Goal: Task Accomplishment & Management: Use online tool/utility

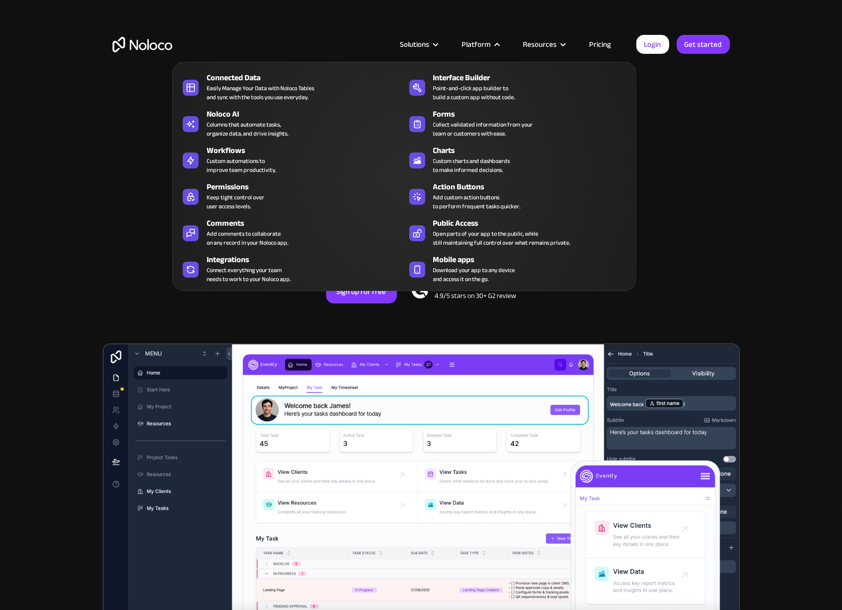
click at [490, 45] on div "Platform" at bounding box center [476, 44] width 29 height 13
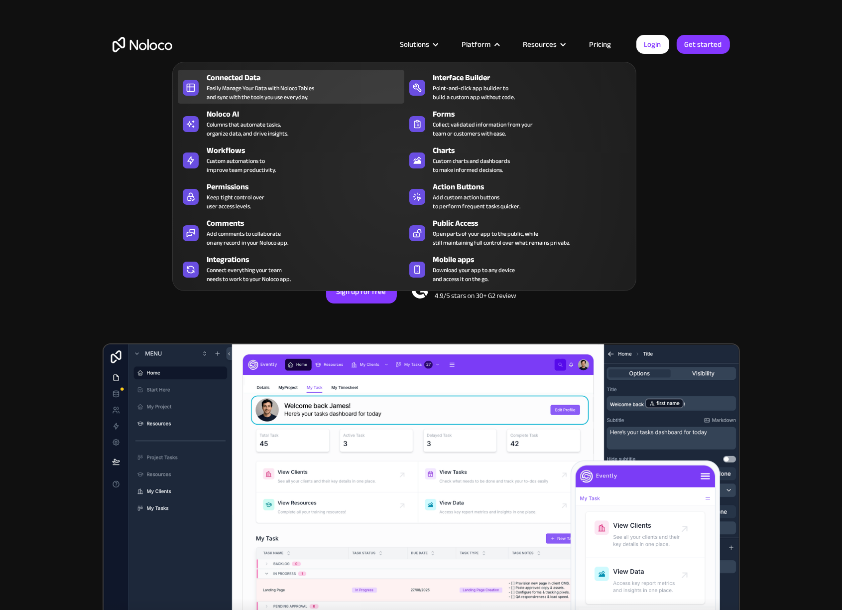
click at [238, 81] on div "Connected Data" at bounding box center [308, 78] width 202 height 12
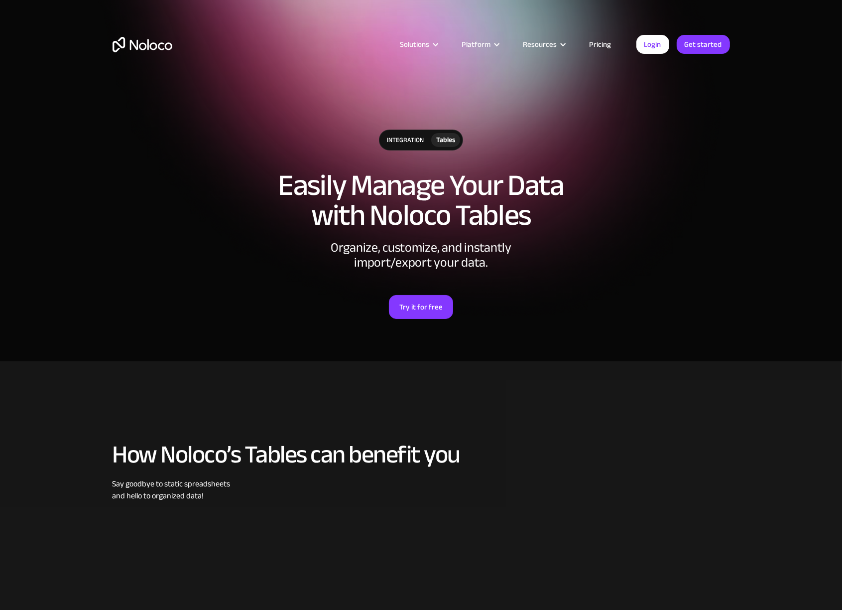
click at [405, 141] on div "integration" at bounding box center [406, 140] width 52 height 20
click at [447, 137] on div "Tables" at bounding box center [445, 139] width 19 height 11
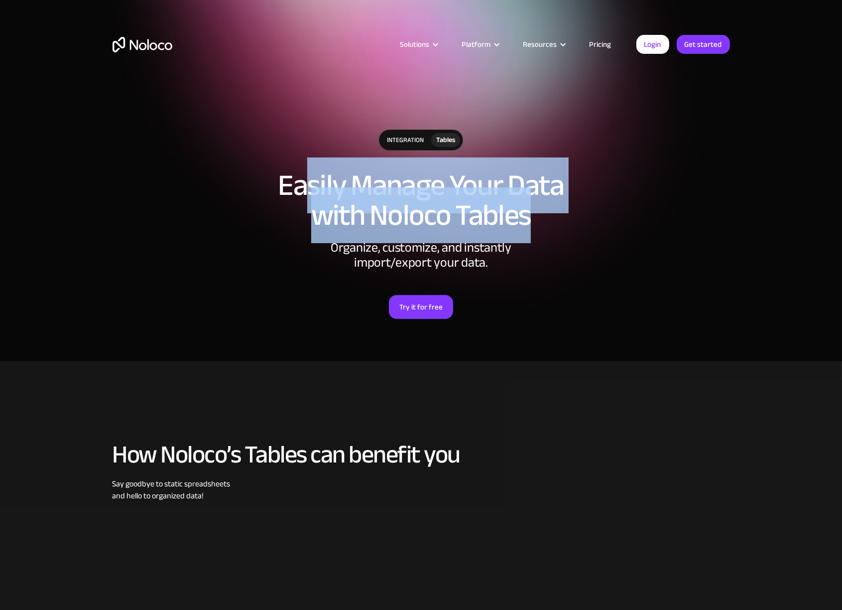
drag, startPoint x: 526, startPoint y: 193, endPoint x: 307, endPoint y: 194, distance: 219.2
click at [307, 194] on h1 "Easily Manage Your Data with Noloco Tables" at bounding box center [422, 200] width 618 height 60
click at [261, 201] on h1 "Easily Manage Your Data with Noloco Tables" at bounding box center [422, 200] width 618 height 60
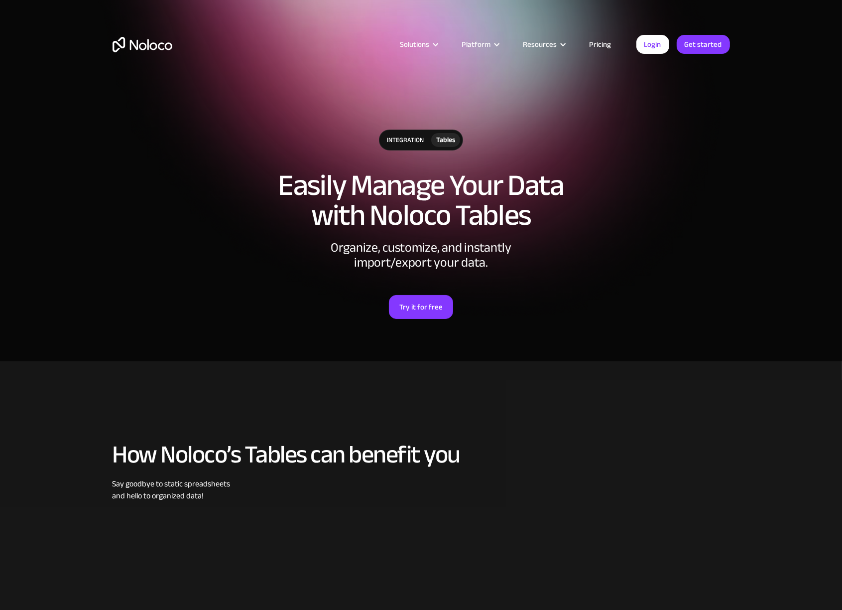
click at [403, 135] on div "integration" at bounding box center [406, 140] width 52 height 20
click at [457, 143] on div "Tables" at bounding box center [445, 140] width 29 height 14
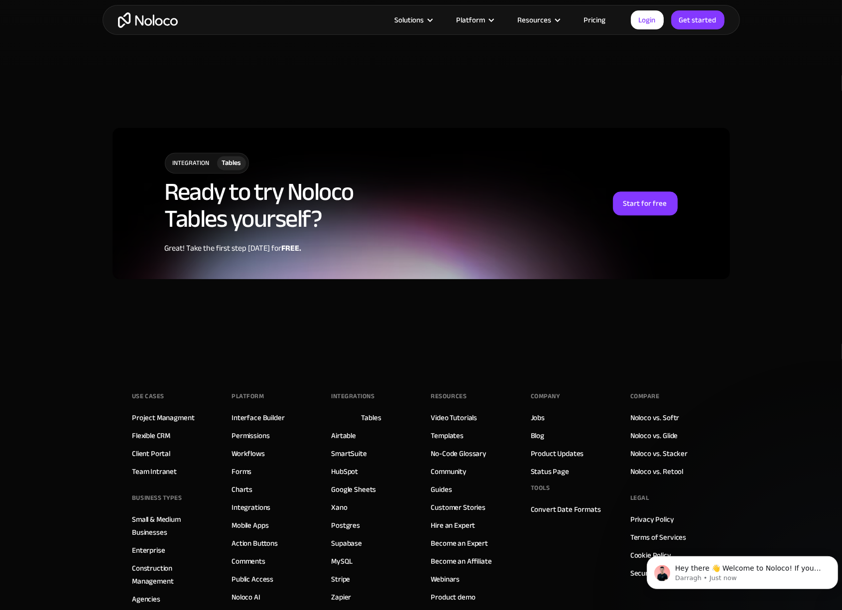
scroll to position [2590, 0]
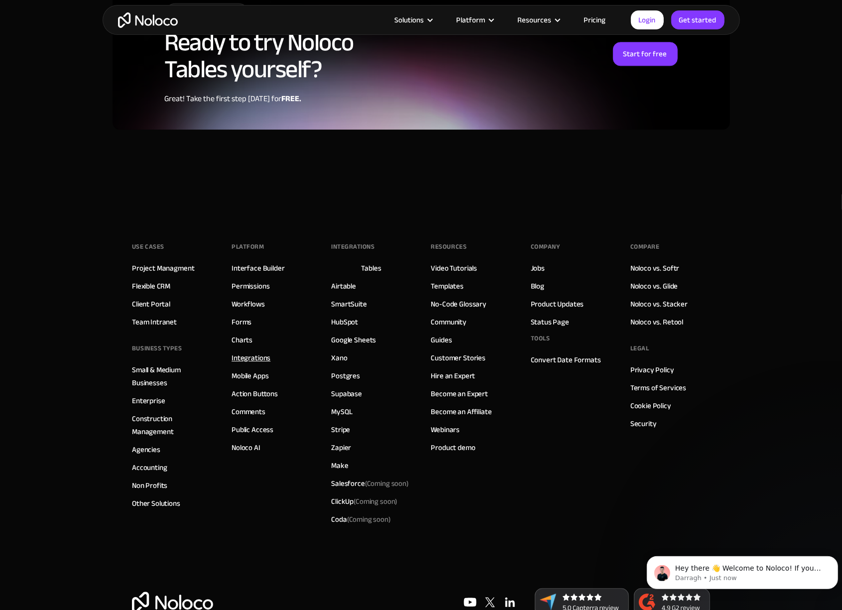
click at [249, 357] on link "Integrations" at bounding box center [251, 357] width 39 height 13
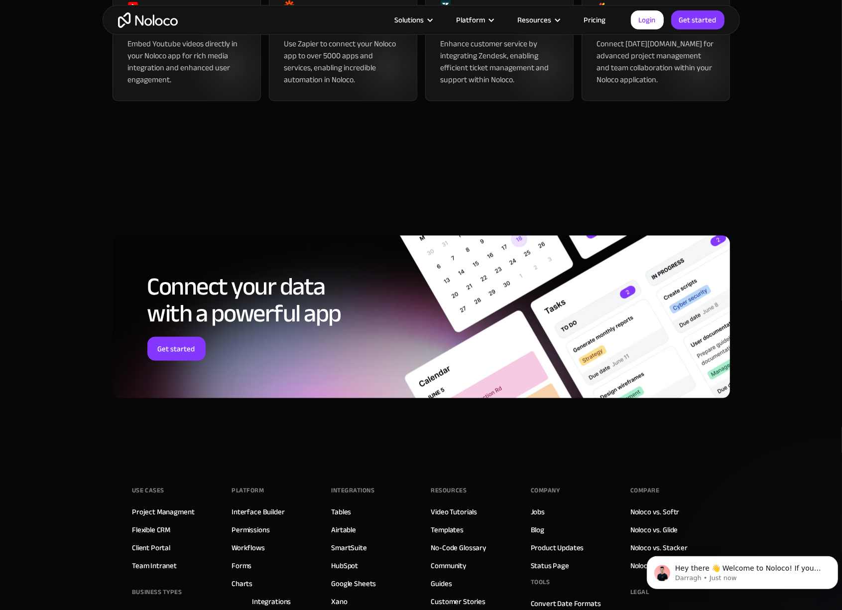
scroll to position [1395, 0]
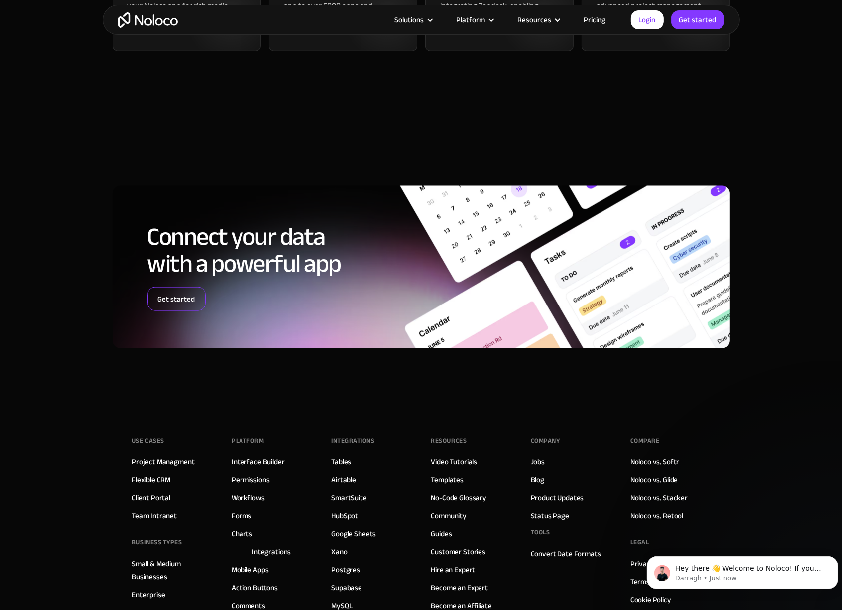
click at [167, 311] on link "Get started" at bounding box center [176, 299] width 58 height 24
